Goal: Task Accomplishment & Management: Manage account settings

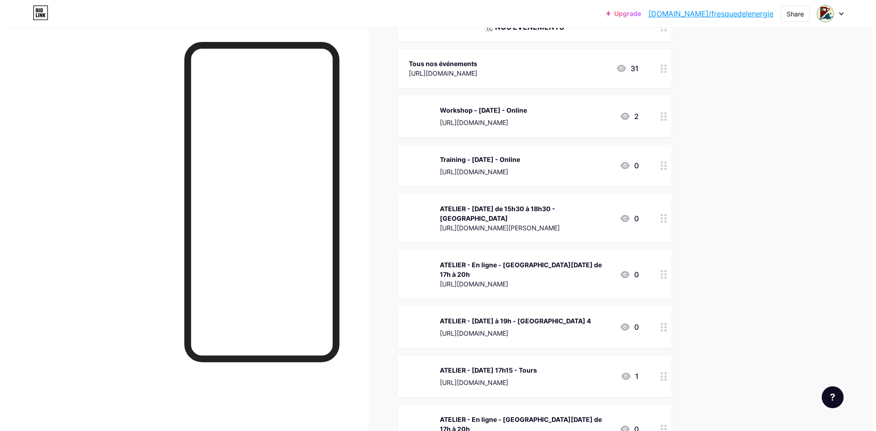
scroll to position [446, 0]
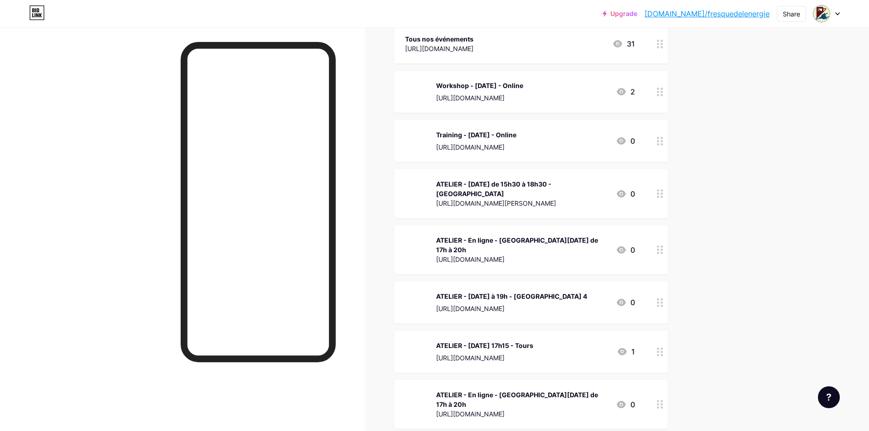
click at [533, 254] on div "ATELIER - En ligne - [GEOGRAPHIC_DATA][DATE] de 17h à 20h" at bounding box center [522, 244] width 172 height 19
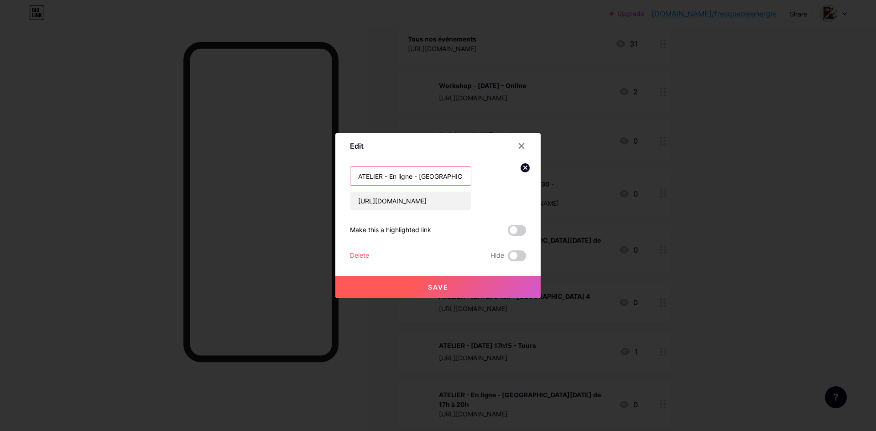
drag, startPoint x: 453, startPoint y: 176, endPoint x: 419, endPoint y: 177, distance: 34.7
click at [419, 177] on input "ATELIER - En ligne - [GEOGRAPHIC_DATA][DATE] de 17h à 20h" at bounding box center [410, 176] width 120 height 18
click at [420, 174] on input "ATELIER - En ligne - de 17h à 20h" at bounding box center [410, 176] width 120 height 18
type input "ATELIER - En ligne - [GEOGRAPHIC_DATA][DATE] de 17h à 20h"
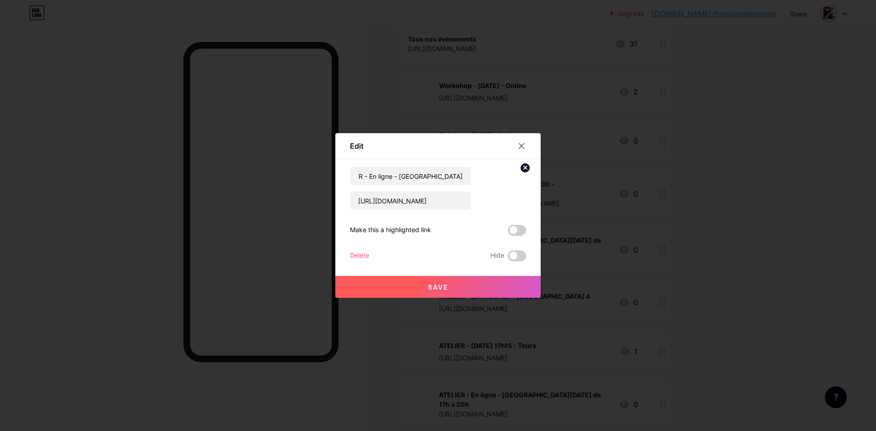
scroll to position [0, 0]
click at [444, 286] on span "Save" at bounding box center [438, 287] width 21 height 8
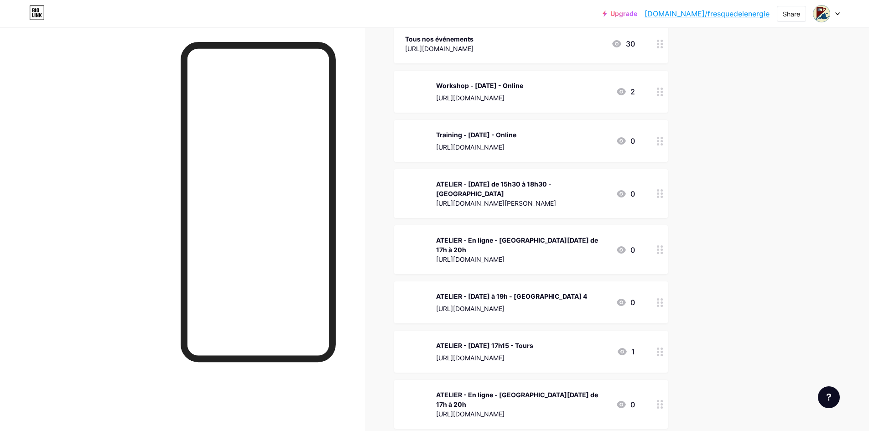
click at [662, 254] on icon at bounding box center [660, 249] width 6 height 9
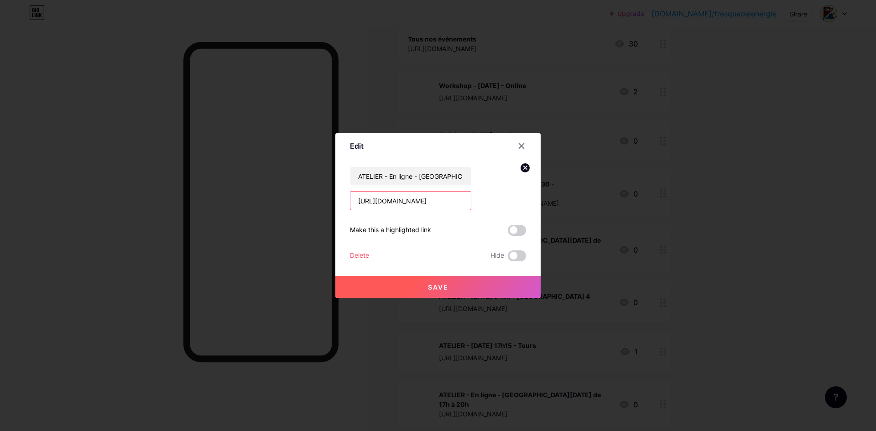
click at [427, 203] on input "[URL][DOMAIN_NAME]" at bounding box center [410, 201] width 120 height 18
click at [522, 145] on icon at bounding box center [521, 145] width 7 height 7
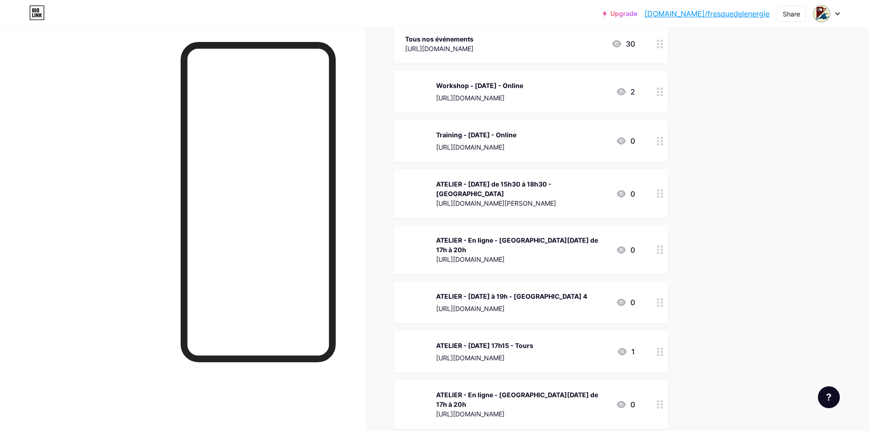
click at [563, 263] on div "[URL][DOMAIN_NAME]" at bounding box center [522, 259] width 172 height 10
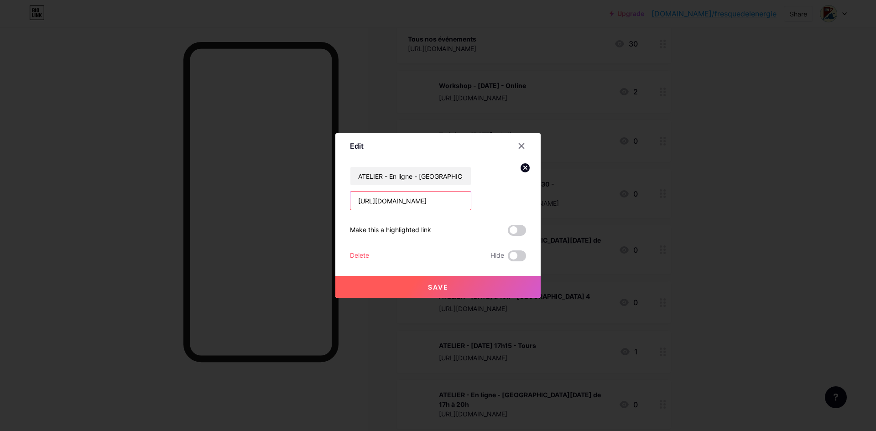
click at [437, 200] on input "[URL][DOMAIN_NAME]" at bounding box center [410, 201] width 120 height 18
paste input "text"
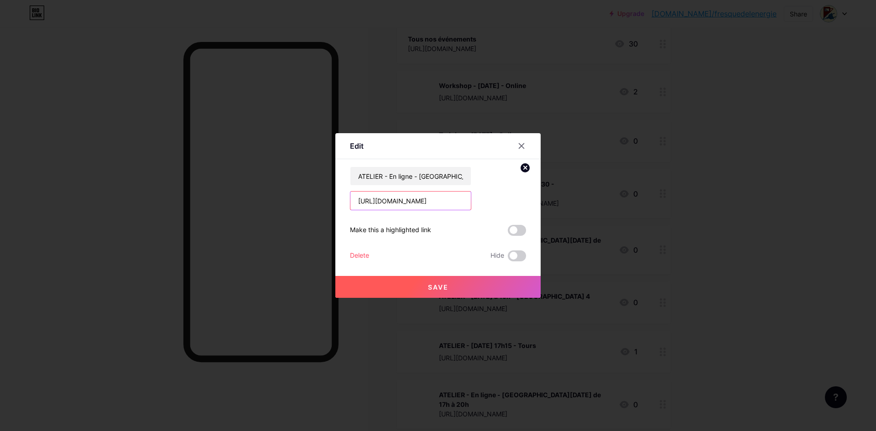
type input "[URL][DOMAIN_NAME]"
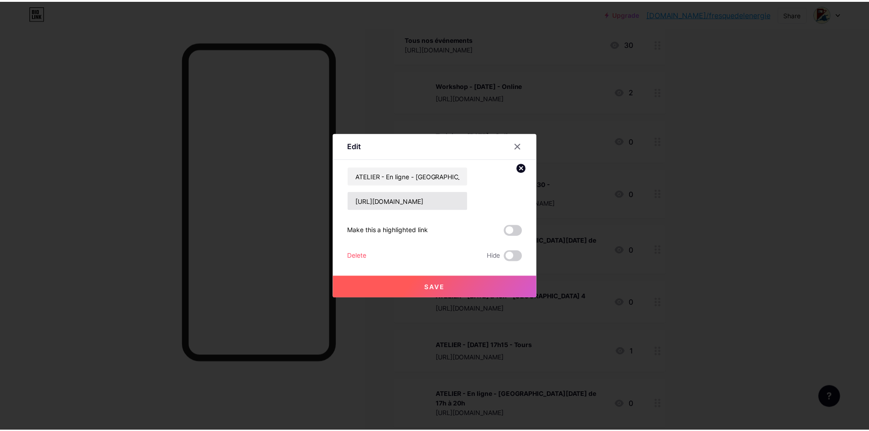
scroll to position [0, 0]
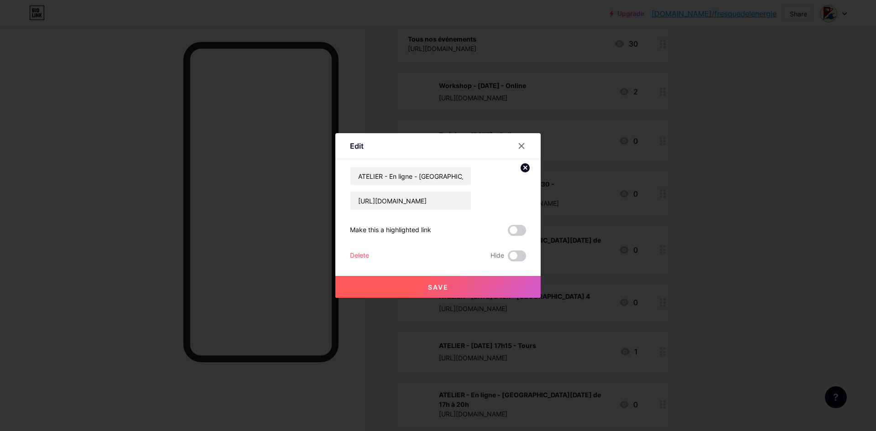
click at [429, 286] on span "Save" at bounding box center [438, 287] width 21 height 8
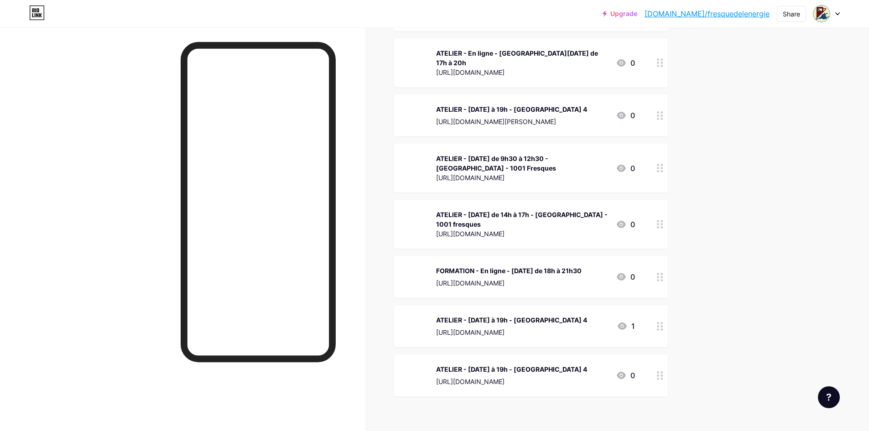
scroll to position [758, 0]
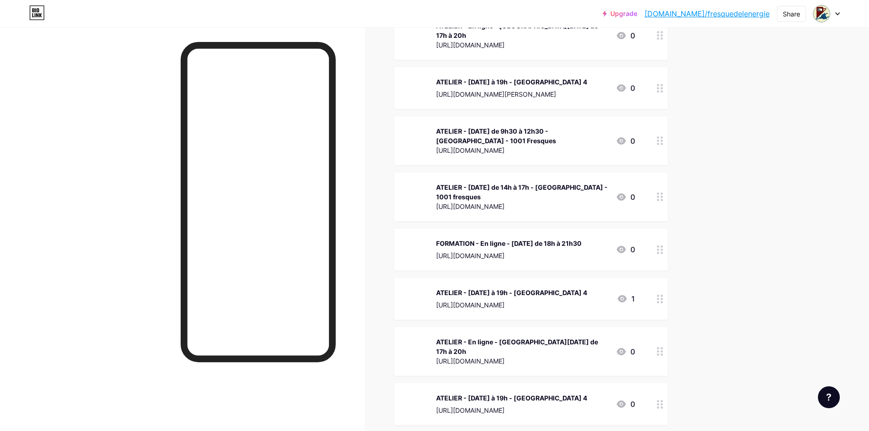
click at [760, 297] on div "Upgrade [DOMAIN_NAME]/fresqu... [DOMAIN_NAME]/fresquedelenergie Share Switch ac…" at bounding box center [434, 234] width 869 height 1985
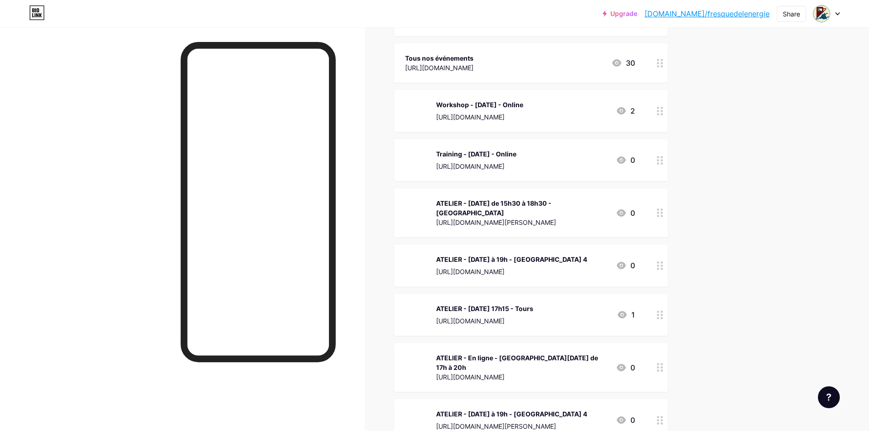
scroll to position [406, 0]
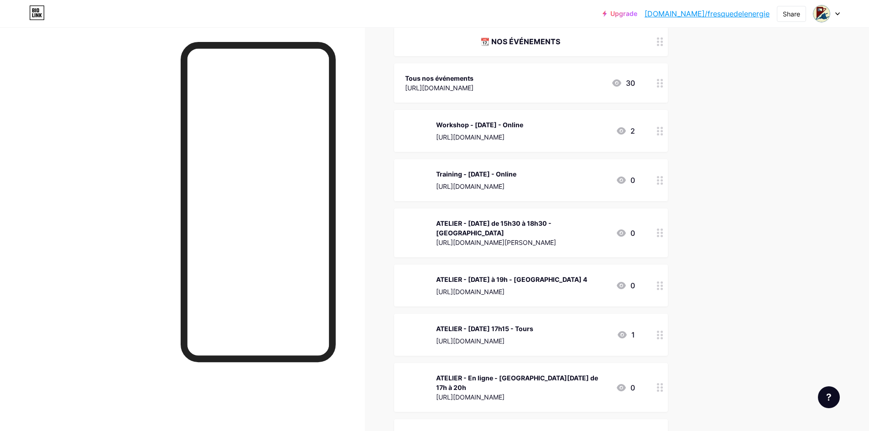
click at [730, 15] on link "[DOMAIN_NAME]/fresquedelenergie" at bounding box center [706, 13] width 125 height 11
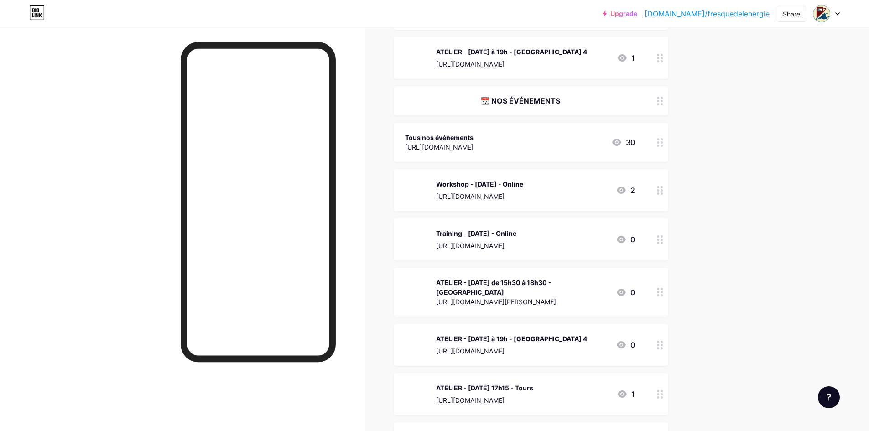
scroll to position [345, 0]
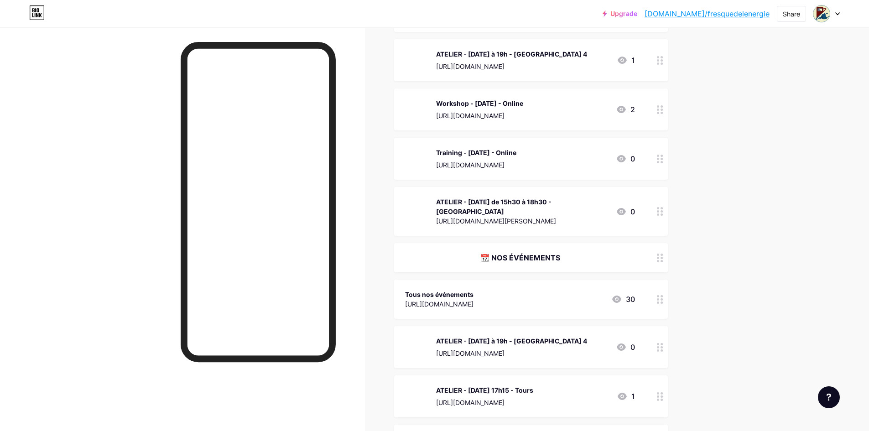
click at [587, 71] on div "[URL][DOMAIN_NAME]" at bounding box center [511, 67] width 151 height 10
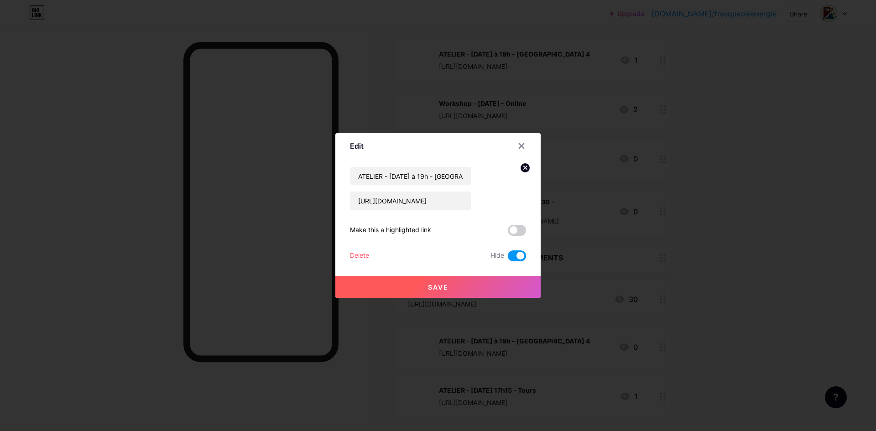
click at [365, 254] on div "Delete" at bounding box center [359, 255] width 19 height 11
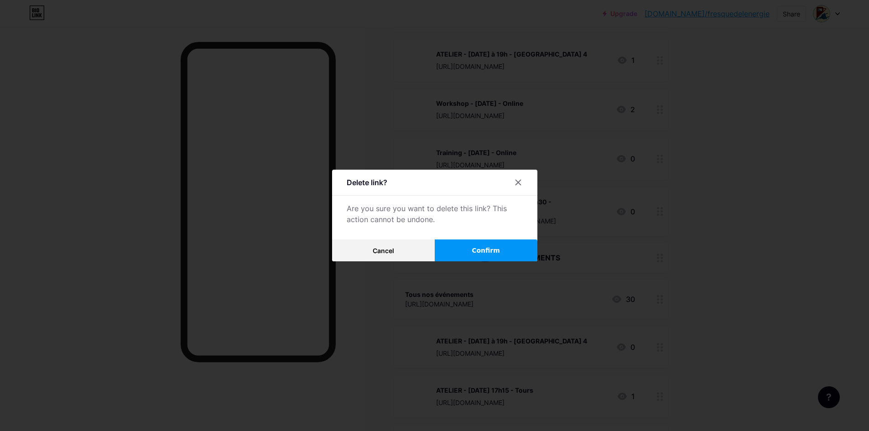
click at [475, 247] on button "Confirm" at bounding box center [486, 250] width 103 height 22
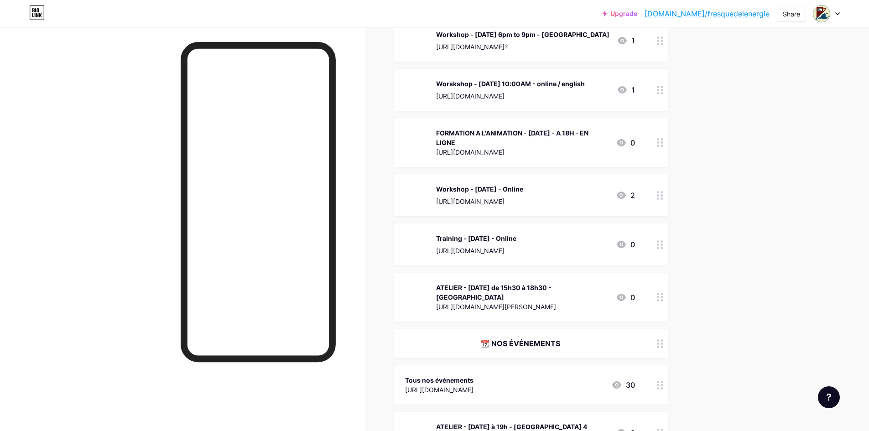
scroll to position [197, 0]
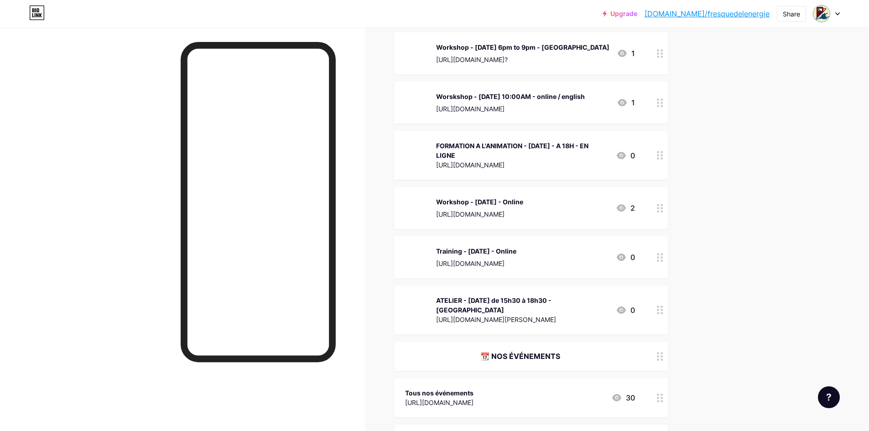
click at [659, 259] on circle at bounding box center [658, 257] width 2 height 2
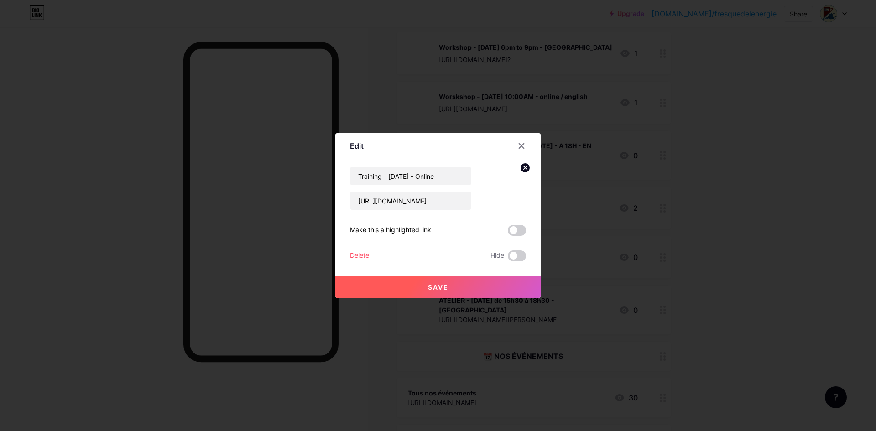
click at [358, 256] on div "Delete" at bounding box center [359, 255] width 19 height 11
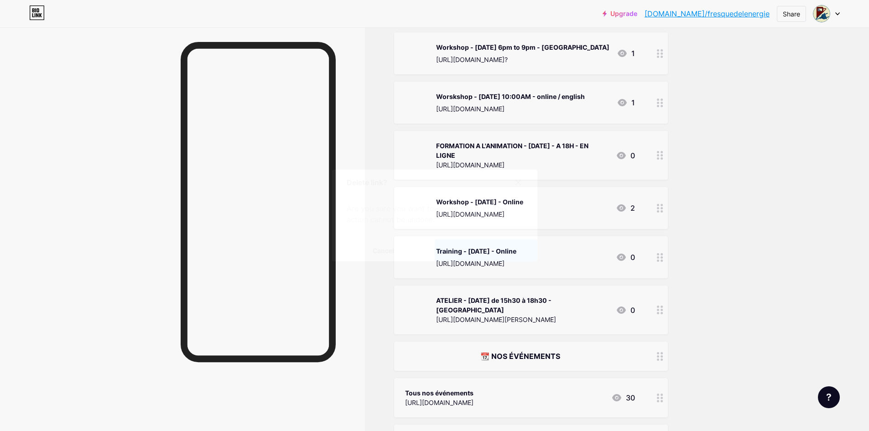
click at [459, 250] on button "Confirm" at bounding box center [486, 250] width 103 height 22
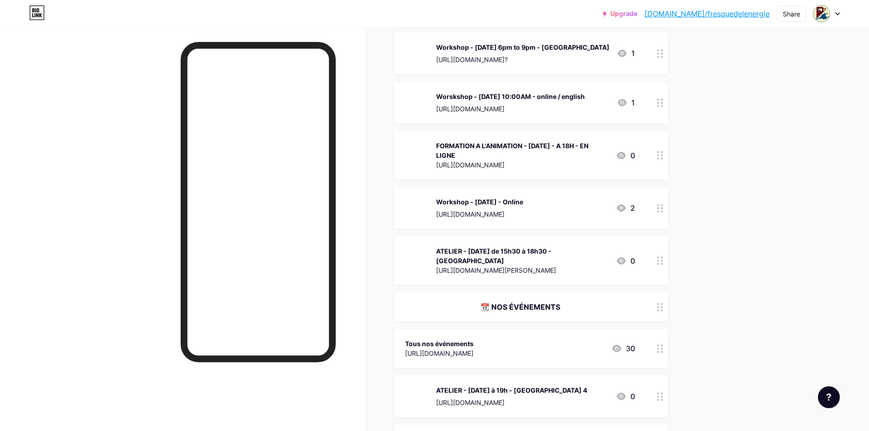
click at [662, 265] on icon at bounding box center [660, 260] width 6 height 9
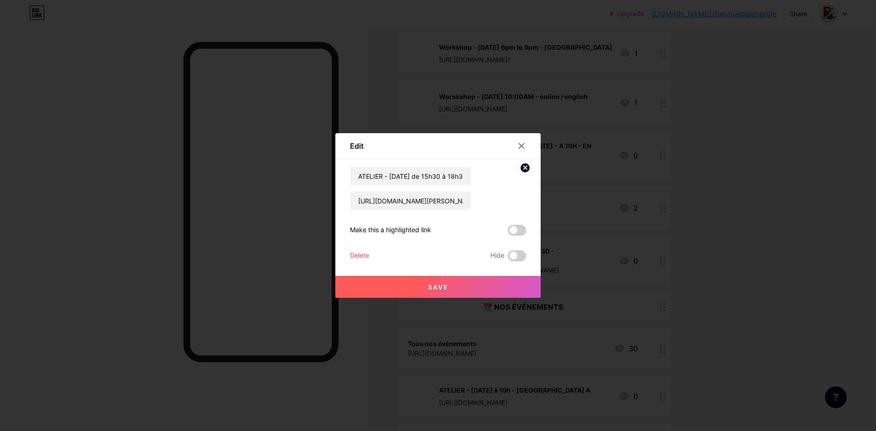
click at [352, 257] on div "Delete" at bounding box center [359, 255] width 19 height 11
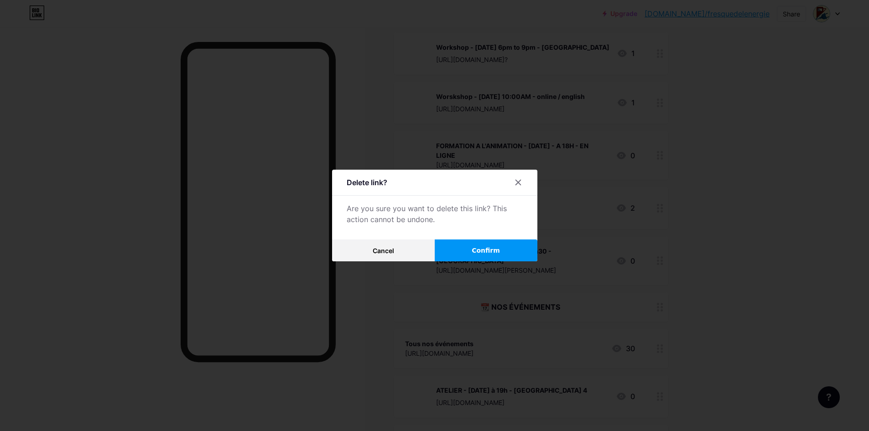
click at [476, 249] on button "Confirm" at bounding box center [486, 250] width 103 height 22
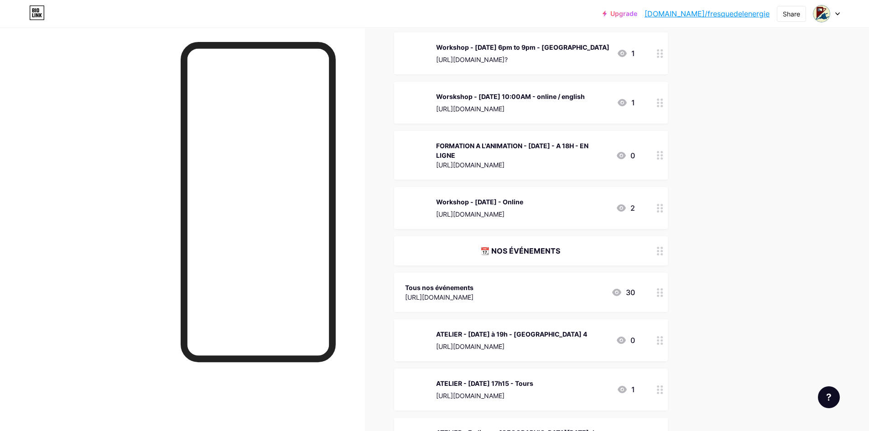
click at [707, 11] on link "[DOMAIN_NAME]/fresquedelenergie" at bounding box center [706, 13] width 125 height 11
